Goal: Book appointment/travel/reservation

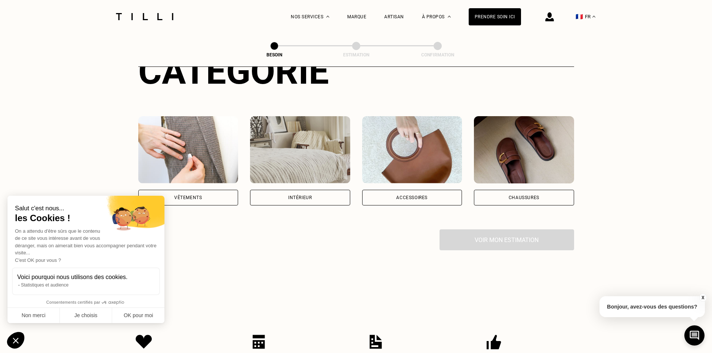
scroll to position [149, 0]
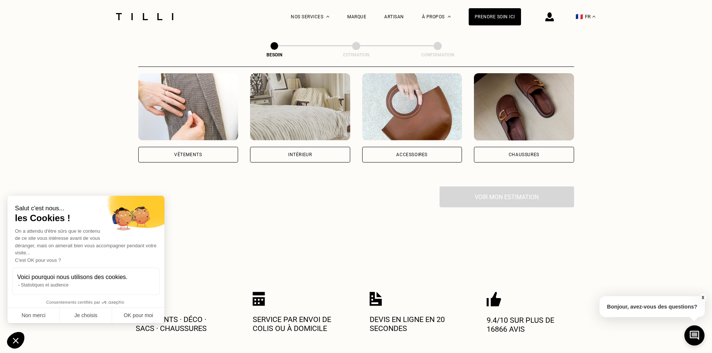
click at [505, 147] on div "Chaussures" at bounding box center [524, 155] width 100 height 16
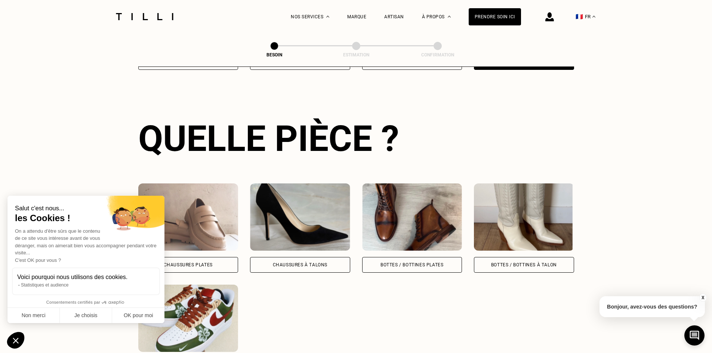
scroll to position [244, 0]
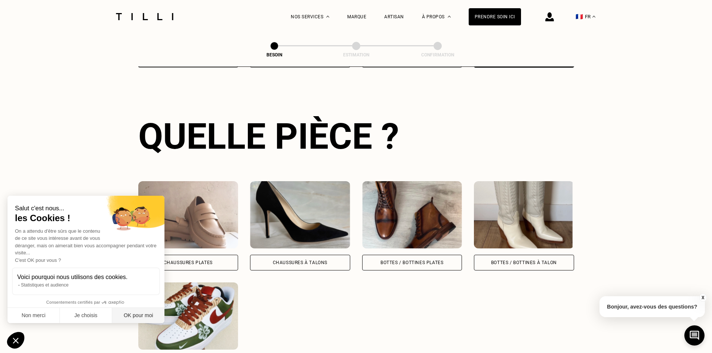
click at [139, 315] on button "OK pour moi" at bounding box center [138, 316] width 52 height 16
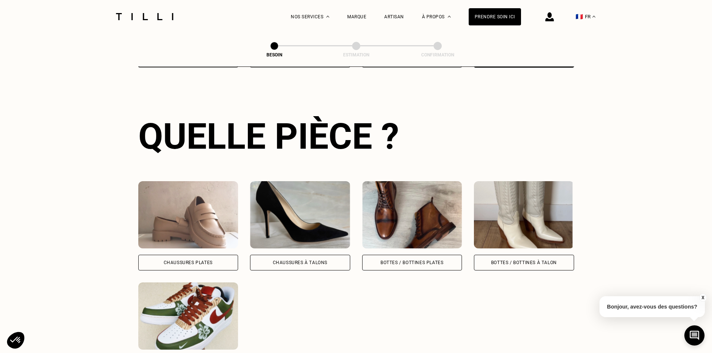
scroll to position [282, 0]
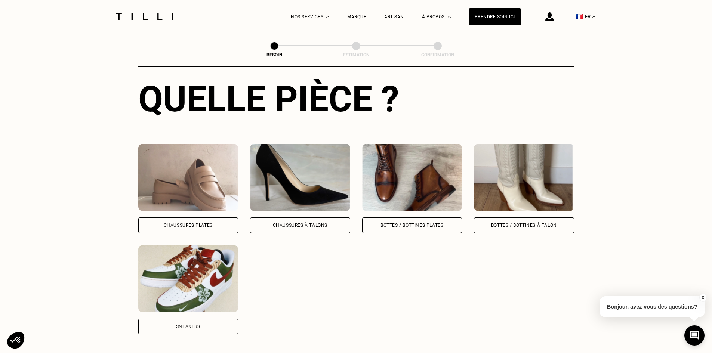
click at [185, 319] on div "Sneakers" at bounding box center [188, 327] width 100 height 16
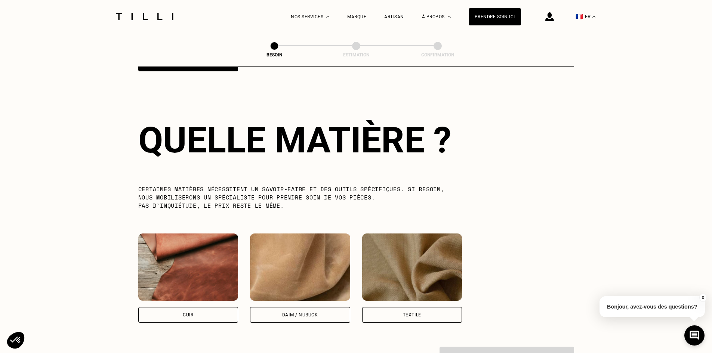
scroll to position [550, 0]
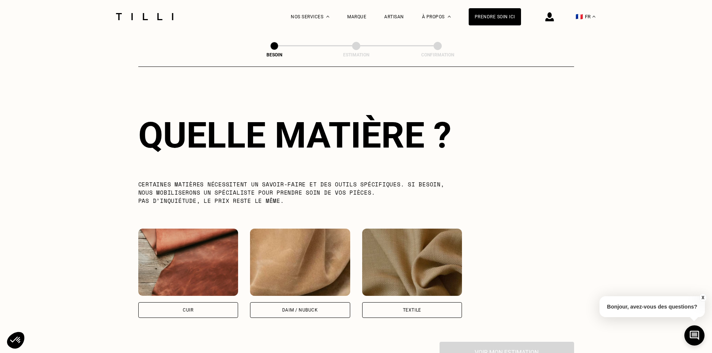
click at [155, 305] on div "Cuir" at bounding box center [188, 310] width 100 height 16
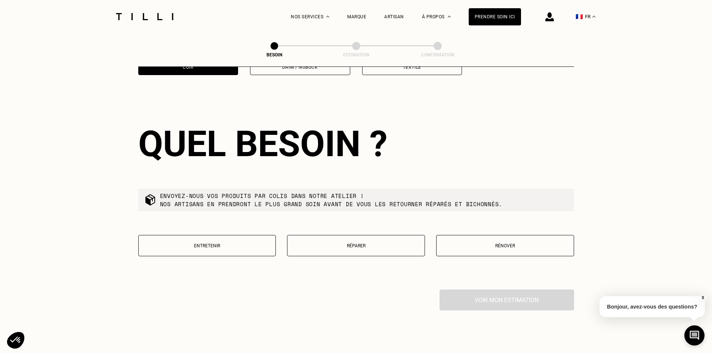
scroll to position [802, 0]
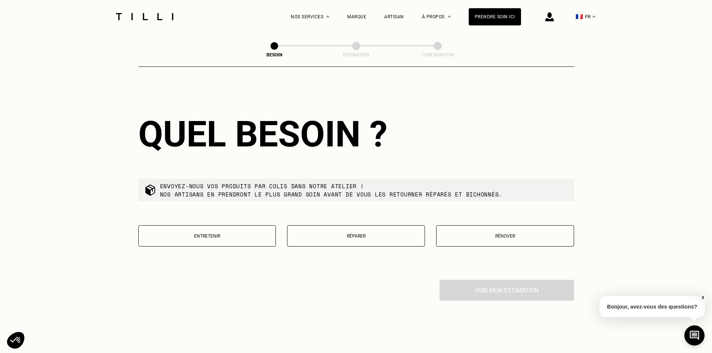
click at [327, 233] on p "Réparer" at bounding box center [356, 235] width 130 height 5
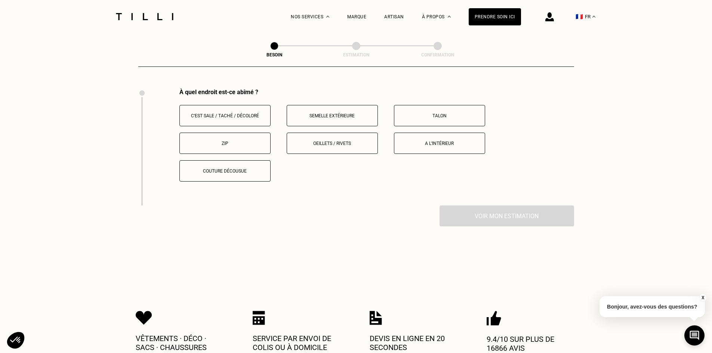
scroll to position [994, 0]
click at [422, 140] on p "A l‘intérieur" at bounding box center [439, 142] width 83 height 5
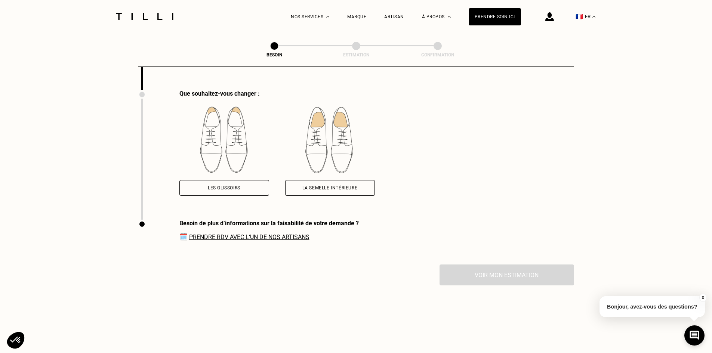
scroll to position [1111, 0]
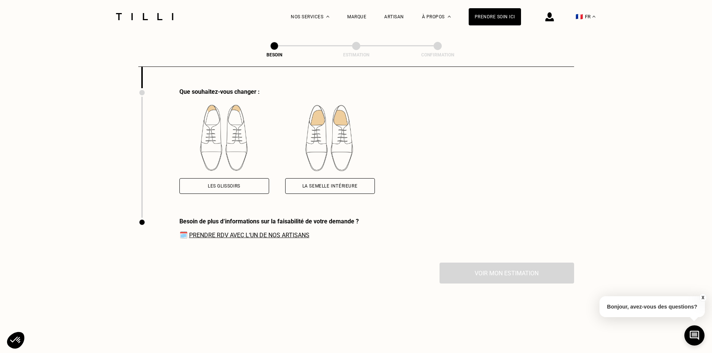
click at [254, 180] on div "Les glissoirs" at bounding box center [224, 186] width 90 height 16
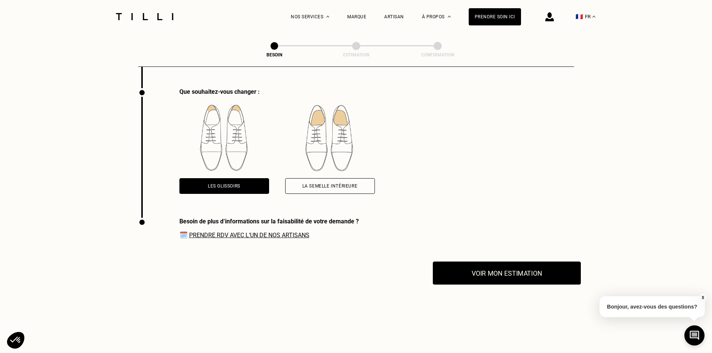
click at [486, 275] on button "Voir mon estimation" at bounding box center [507, 272] width 148 height 23
click at [299, 232] on link "Prendre RDV avec l‘un de nos artisans" at bounding box center [249, 235] width 120 height 7
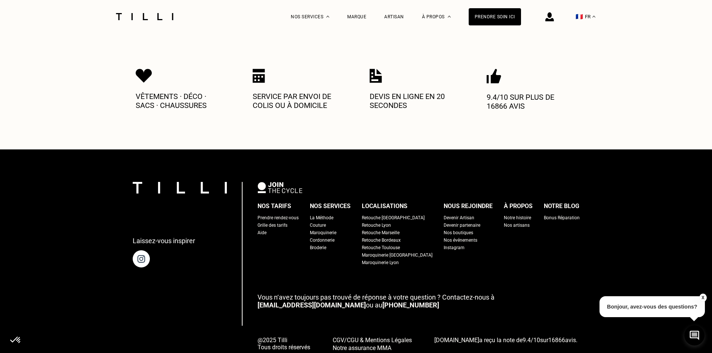
scroll to position [1446, 0]
